Goal: Transaction & Acquisition: Purchase product/service

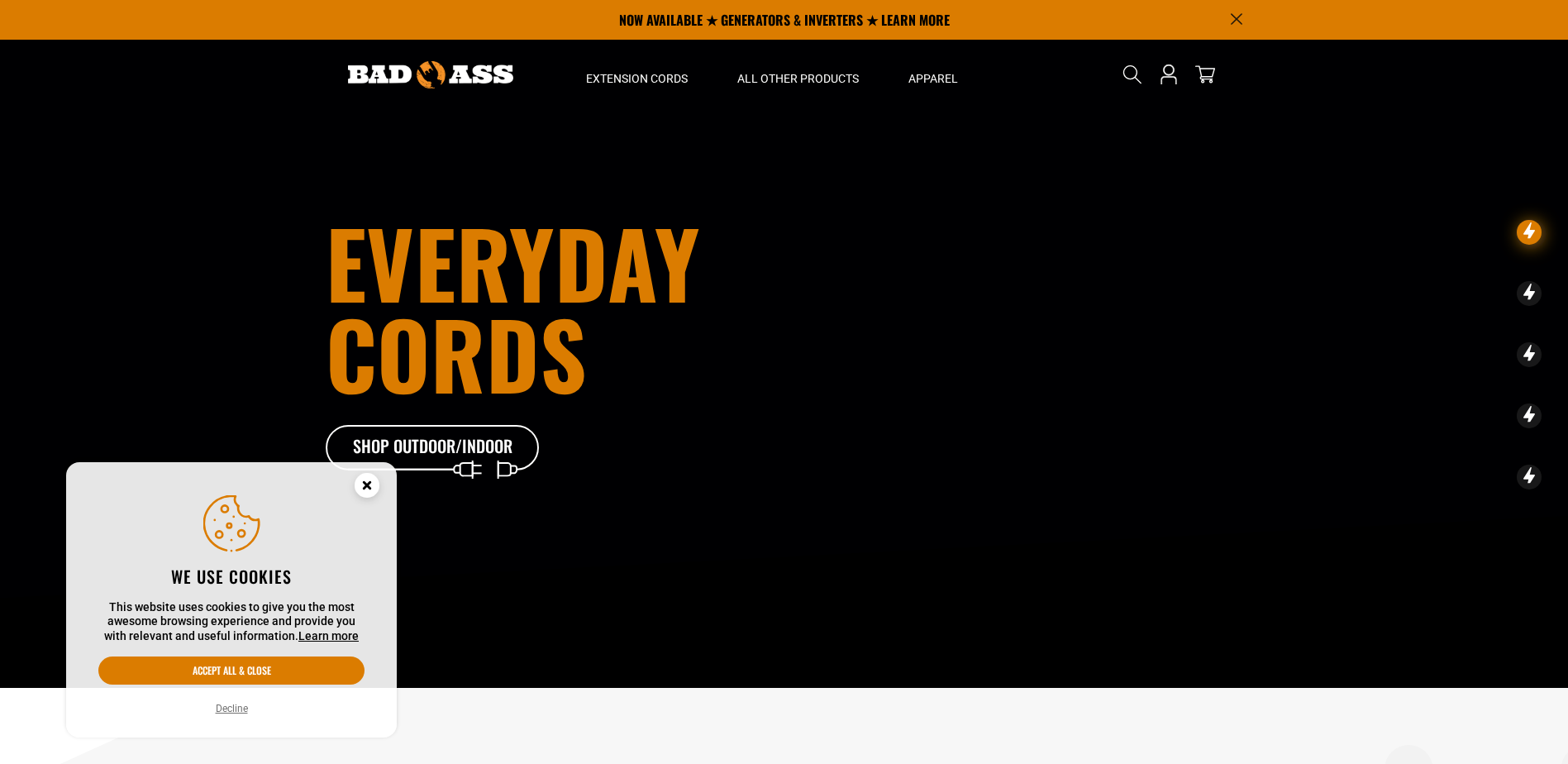
click at [238, 678] on button "Accept all & close" at bounding box center [231, 670] width 266 height 28
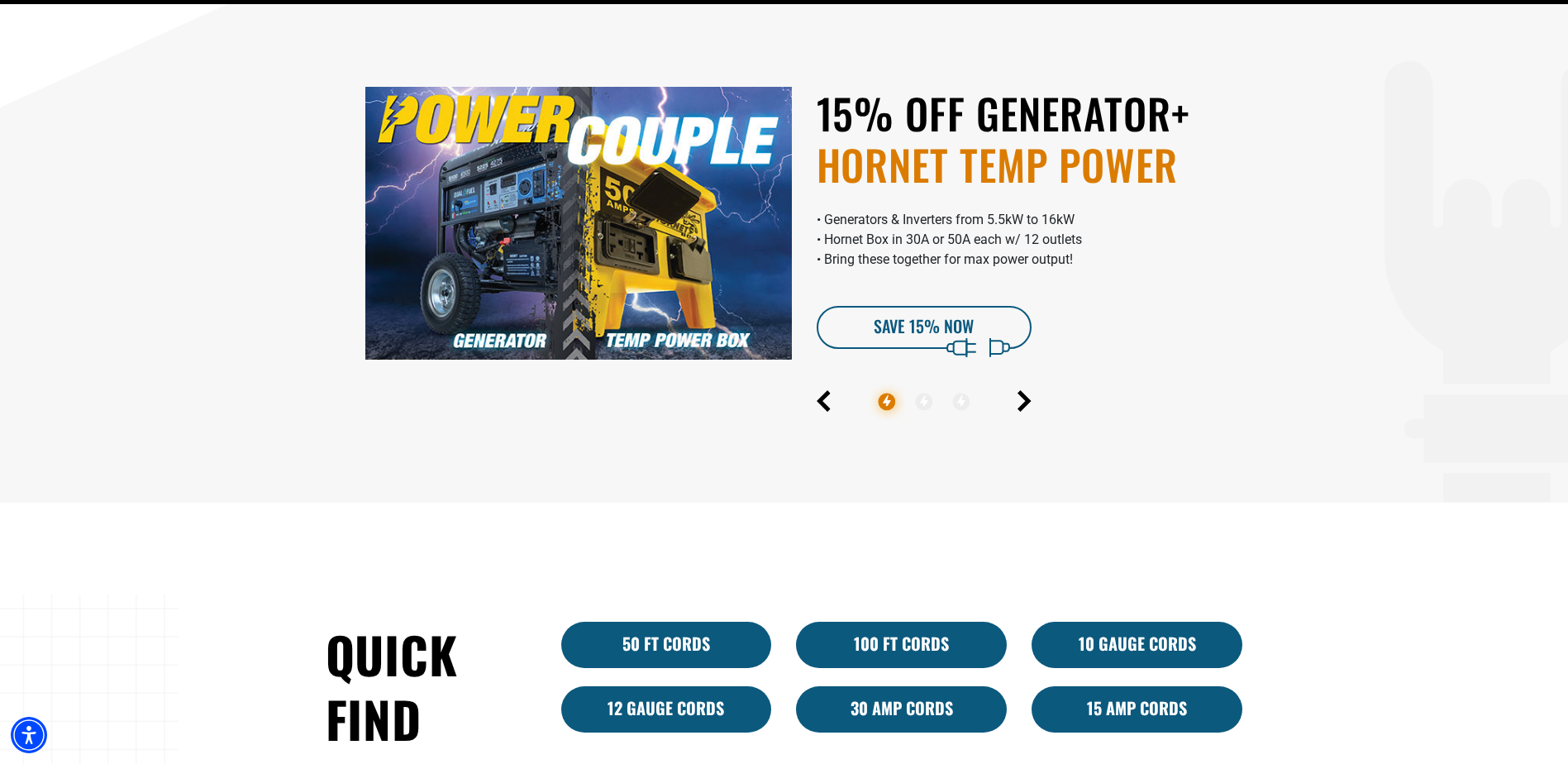
scroll to position [827, 0]
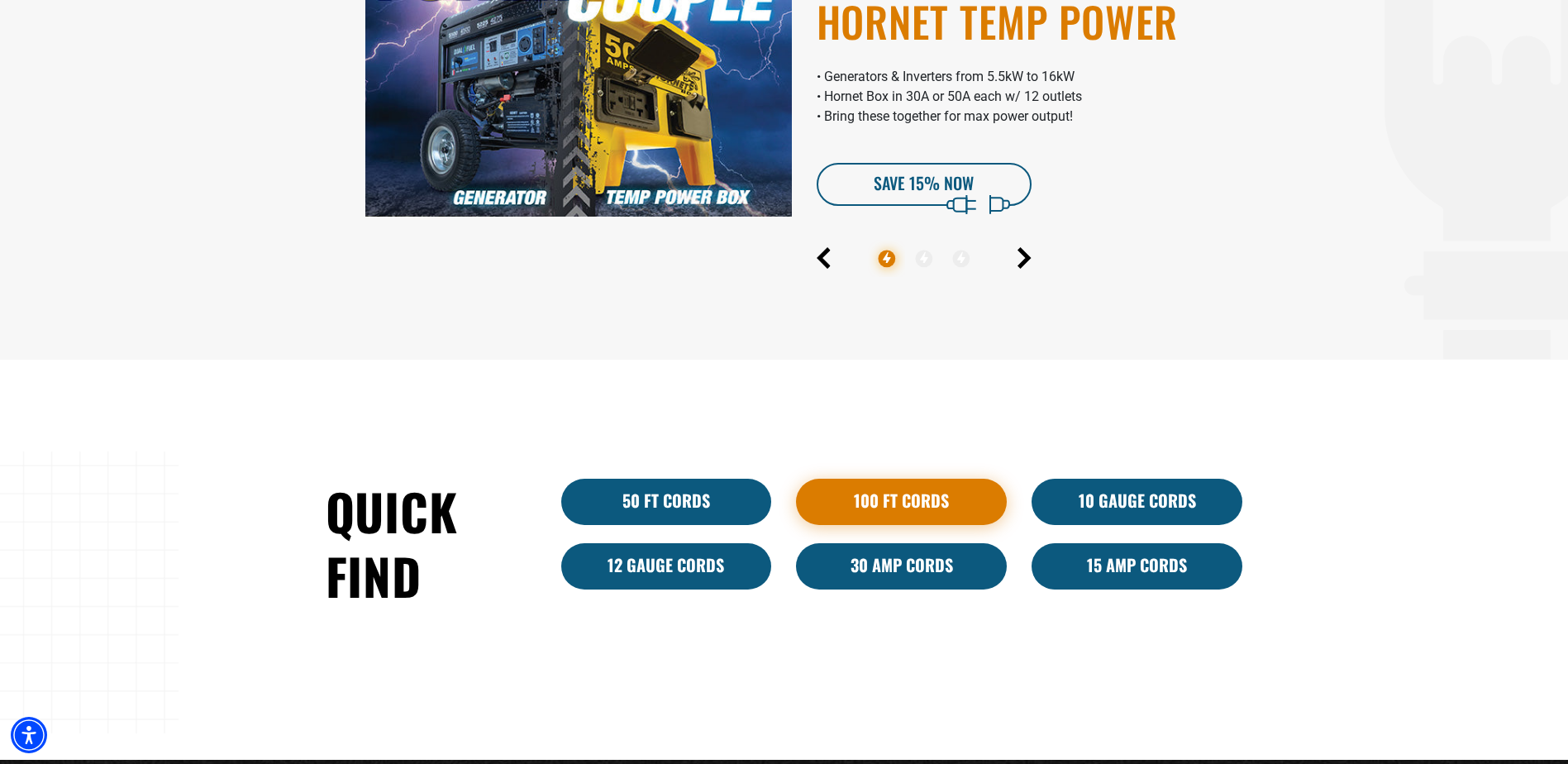
click at [913, 508] on link "100 Ft Cords" at bounding box center [901, 502] width 211 height 46
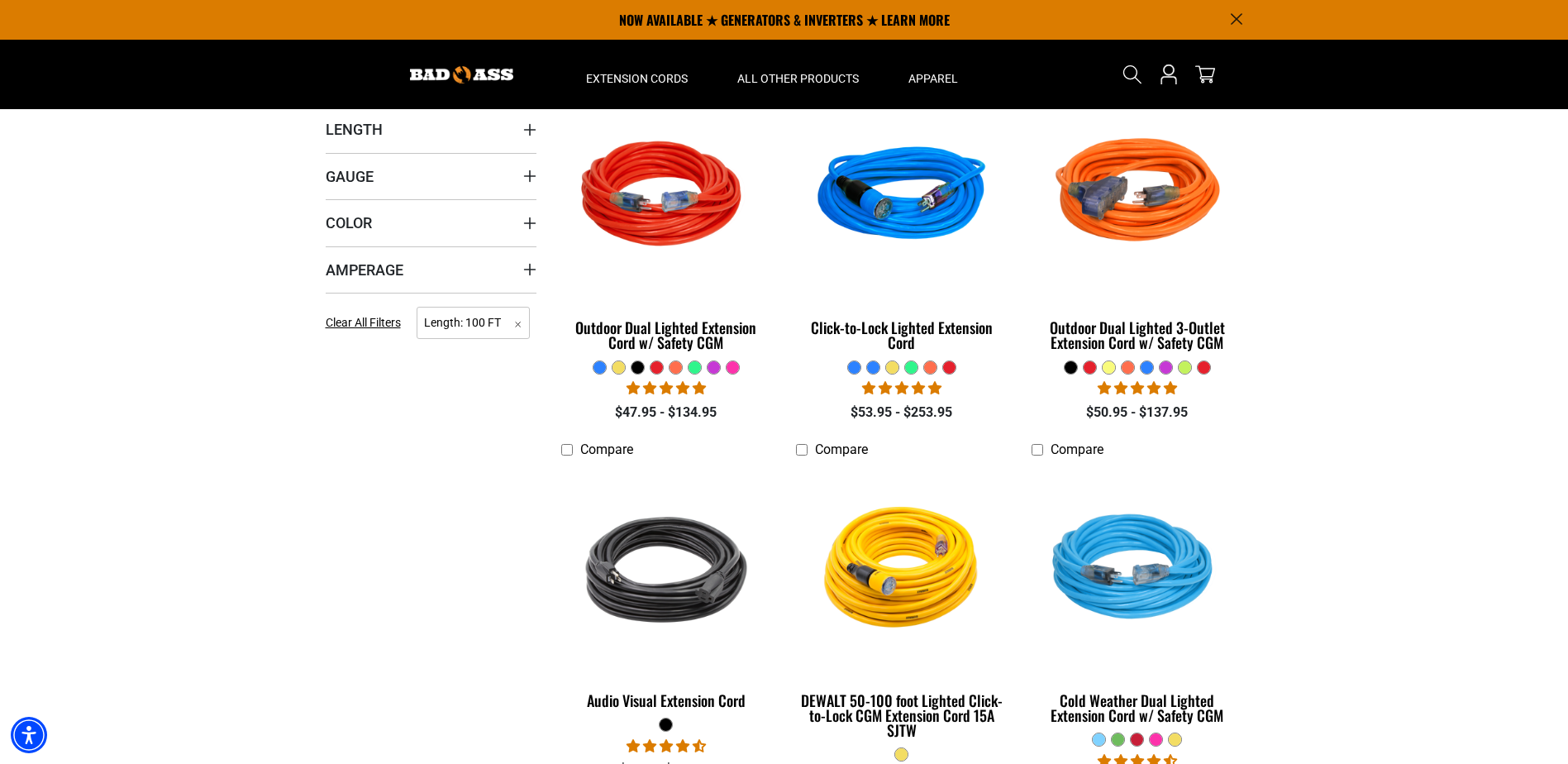
scroll to position [331, 0]
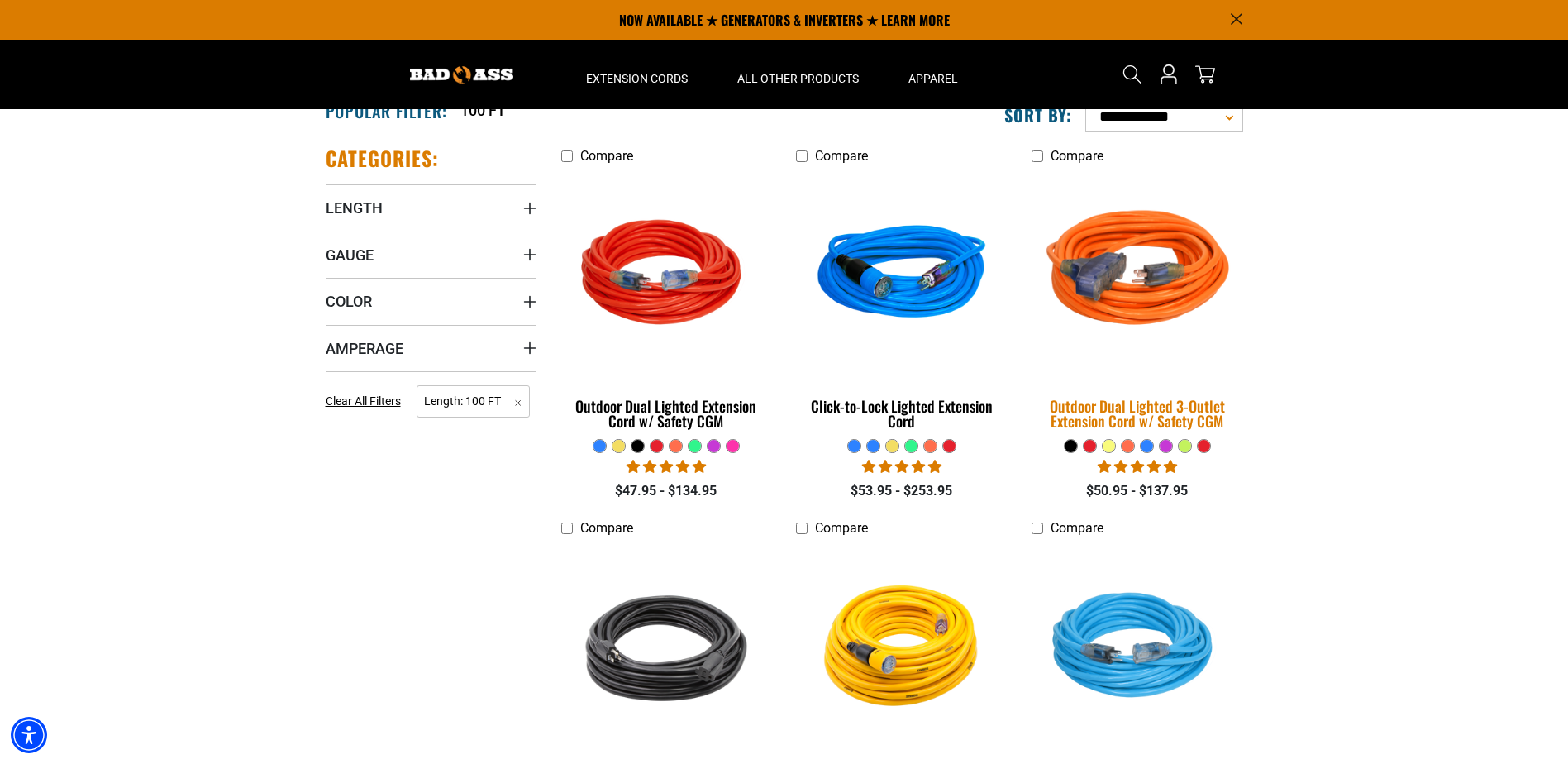
click at [1173, 413] on div "Outdoor Dual Lighted 3-Outlet Extension Cord w/ Safety CGM" at bounding box center [1137, 413] width 211 height 30
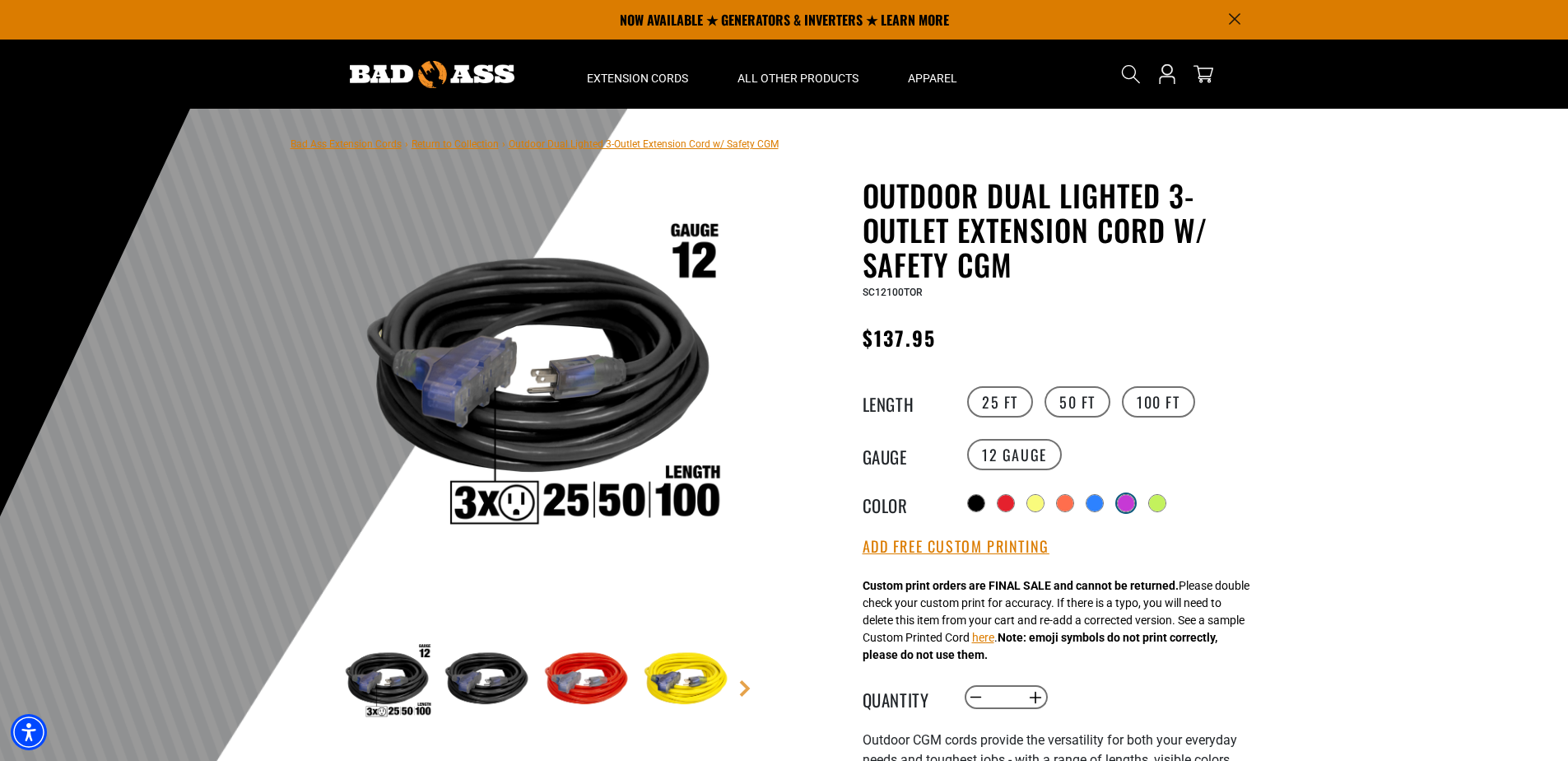
click at [1128, 506] on div at bounding box center [1126, 503] width 17 height 17
